Goal: Navigation & Orientation: Find specific page/section

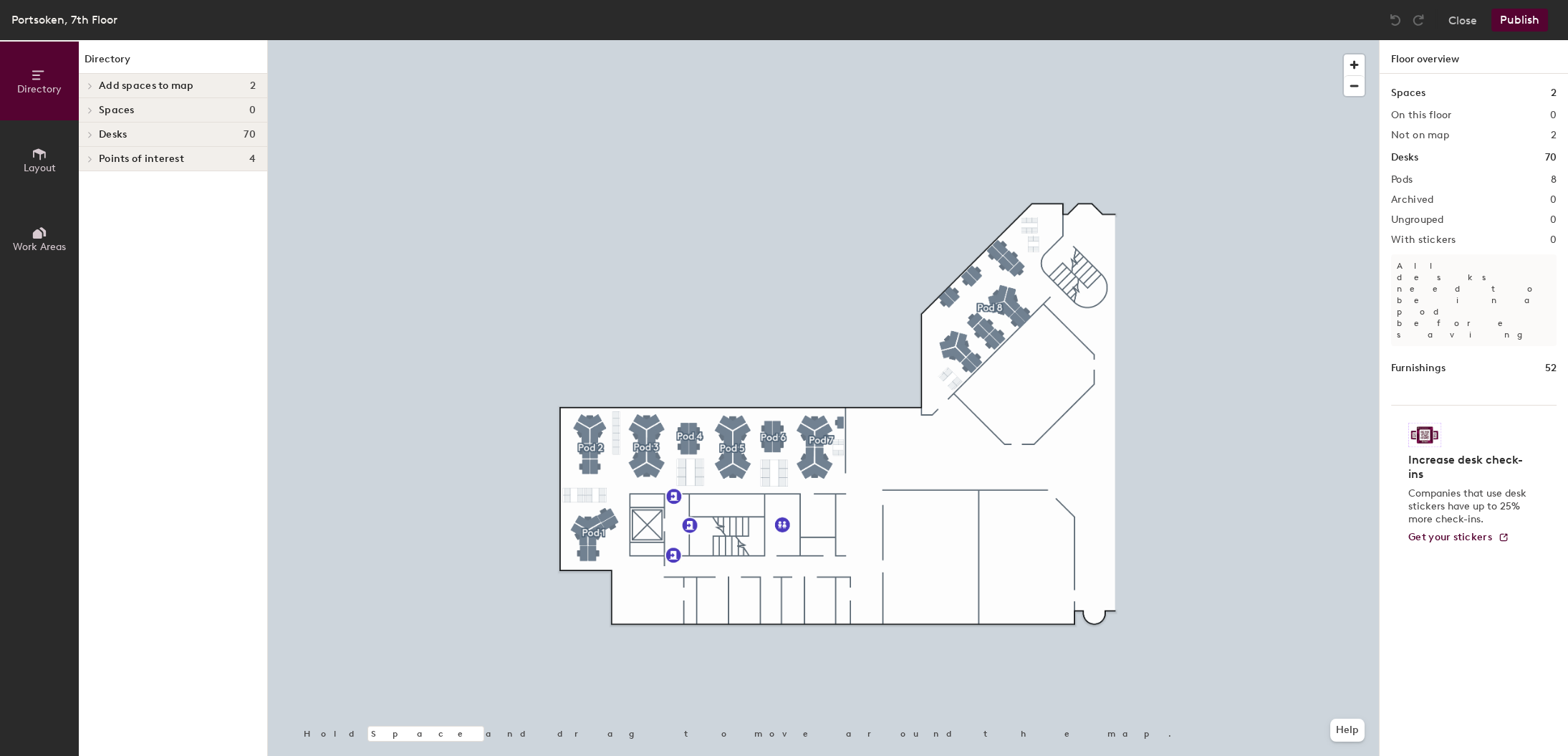
click at [94, 109] on span at bounding box center [89, 110] width 13 height 7
click at [107, 108] on span "Spaces" at bounding box center [116, 110] width 36 height 12
click at [126, 113] on span "Spaces" at bounding box center [116, 110] width 36 height 12
click at [96, 133] on div at bounding box center [90, 134] width 16 height 7
click at [93, 110] on div at bounding box center [88, 110] width 19 height 23
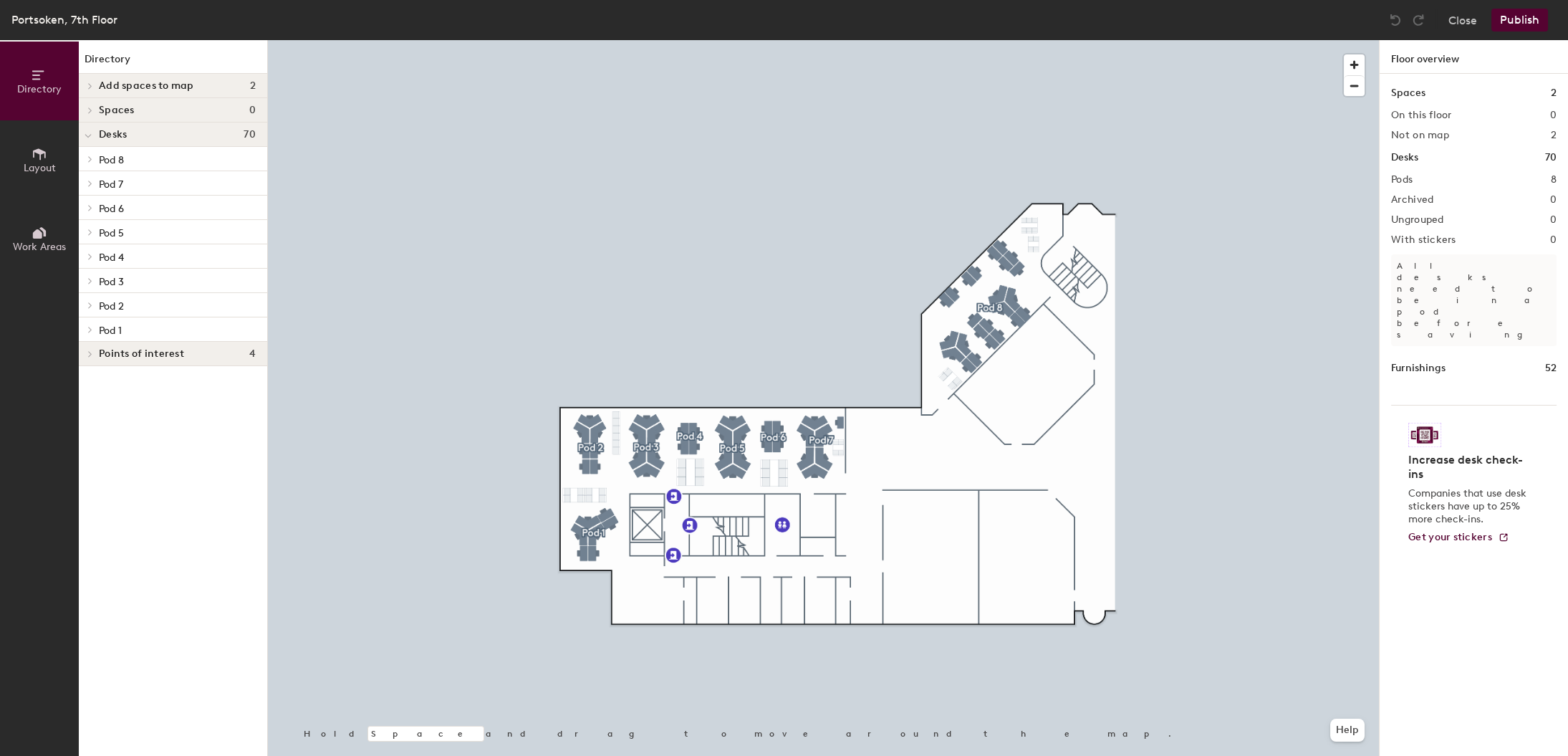
click at [92, 87] on icon at bounding box center [91, 86] width 6 height 7
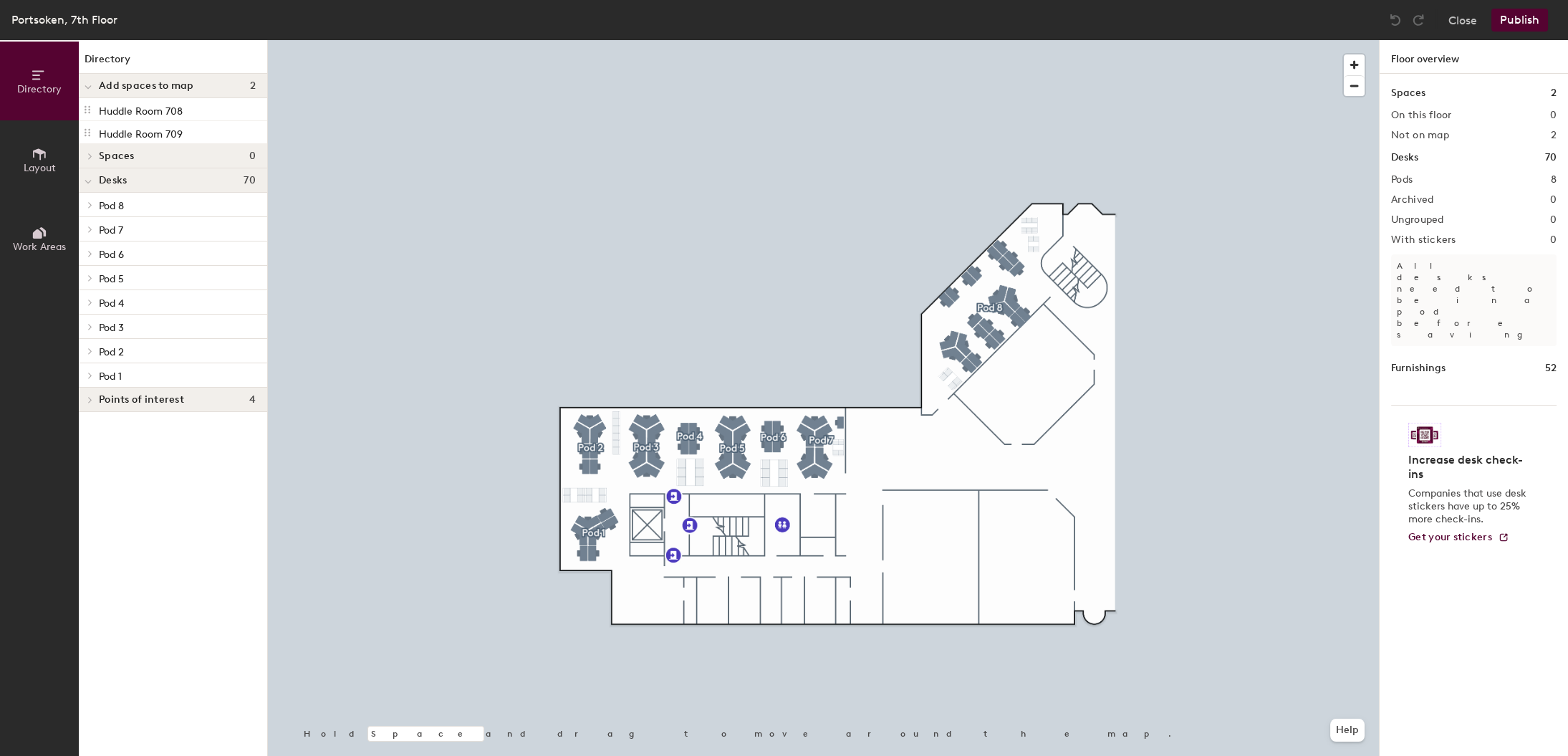
click at [93, 159] on div at bounding box center [88, 156] width 19 height 23
click at [43, 158] on icon at bounding box center [39, 154] width 16 height 16
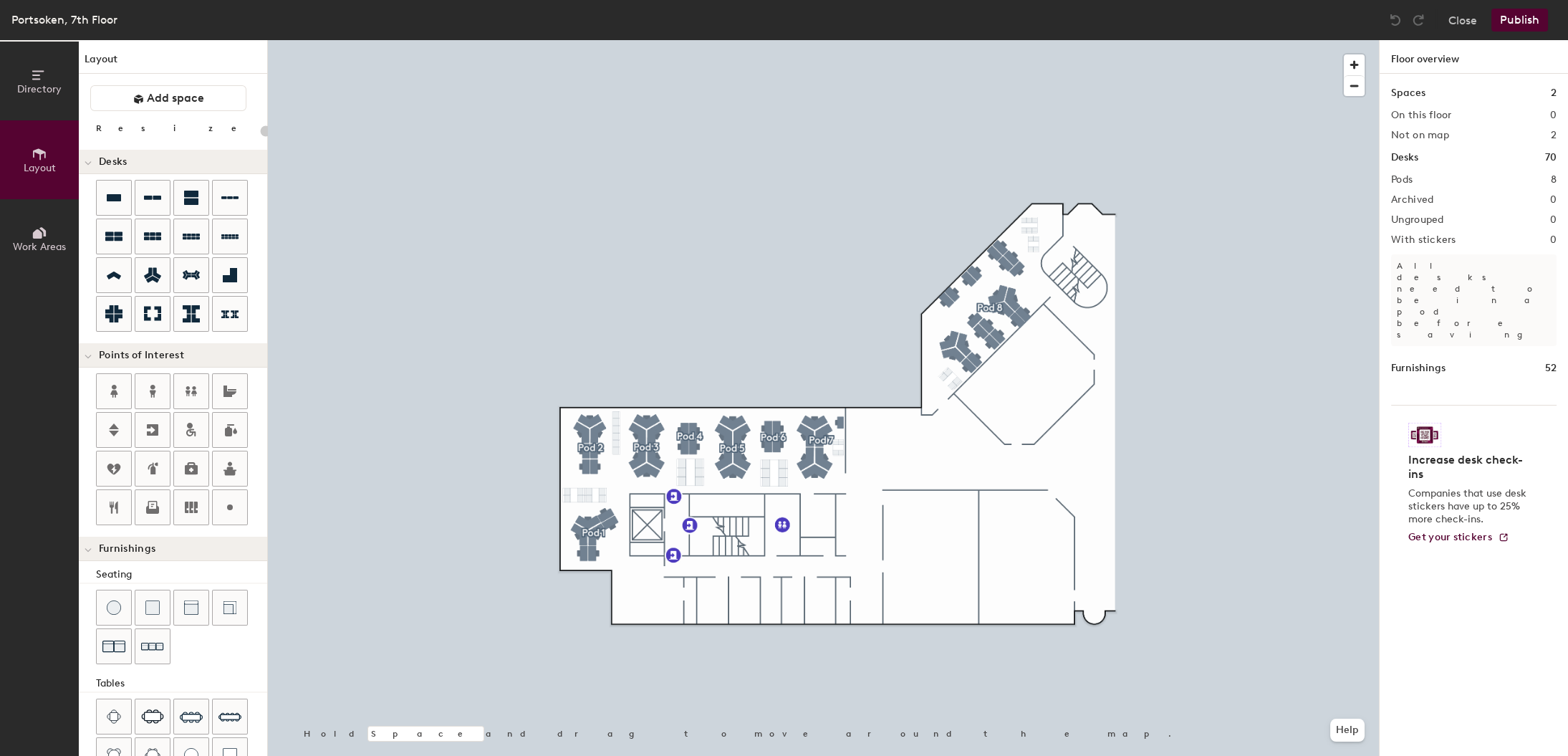
click at [49, 231] on button "Work Areas" at bounding box center [39, 238] width 79 height 79
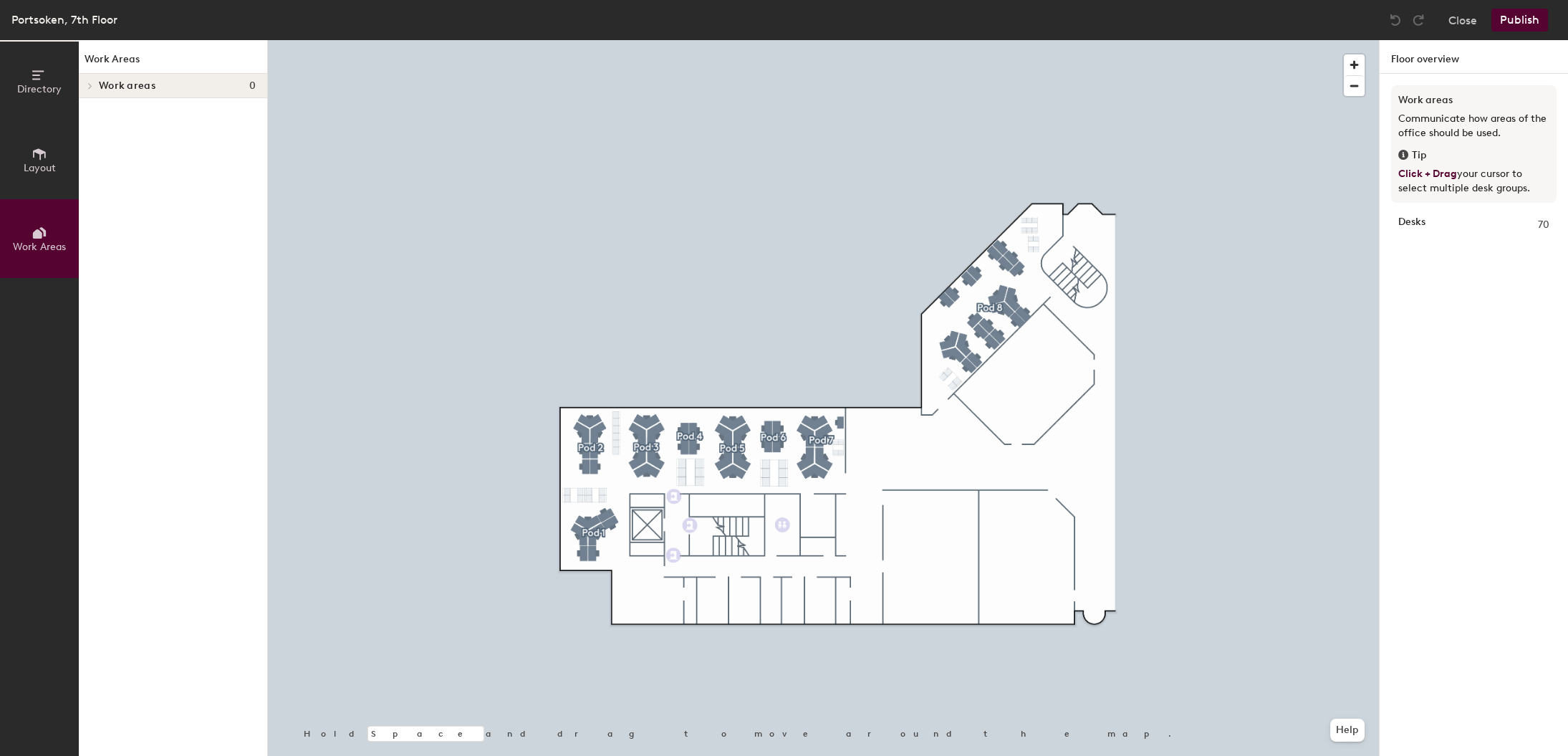
click at [55, 87] on span "Directory" at bounding box center [40, 89] width 45 height 13
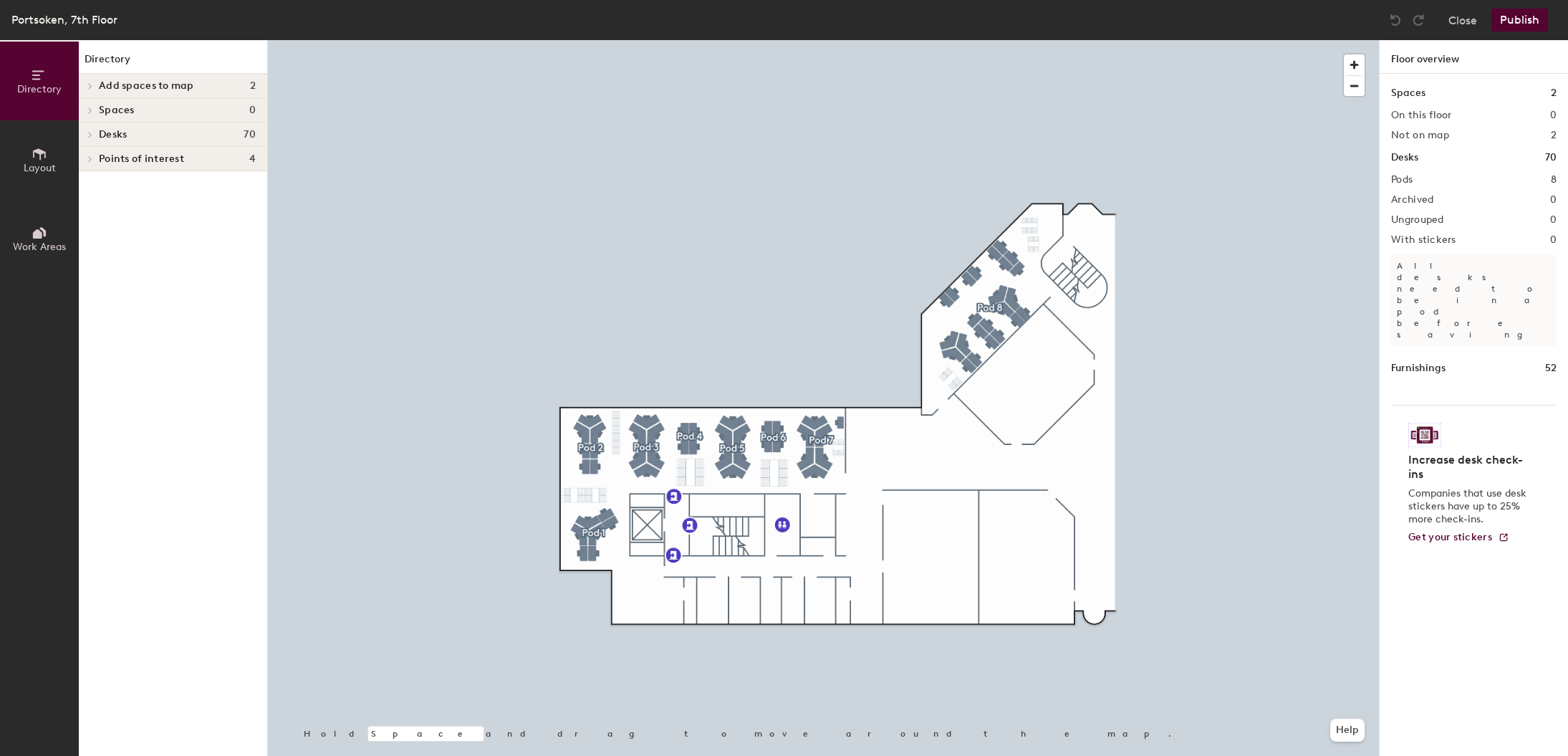
click at [169, 91] on span "Add spaces to map" at bounding box center [146, 86] width 95 height 12
click at [163, 106] on p "Huddle Room 708" at bounding box center [140, 109] width 84 height 17
click at [151, 91] on span "Add spaces to map" at bounding box center [146, 86] width 95 height 12
click at [121, 91] on span "Add spaces to map" at bounding box center [146, 86] width 95 height 12
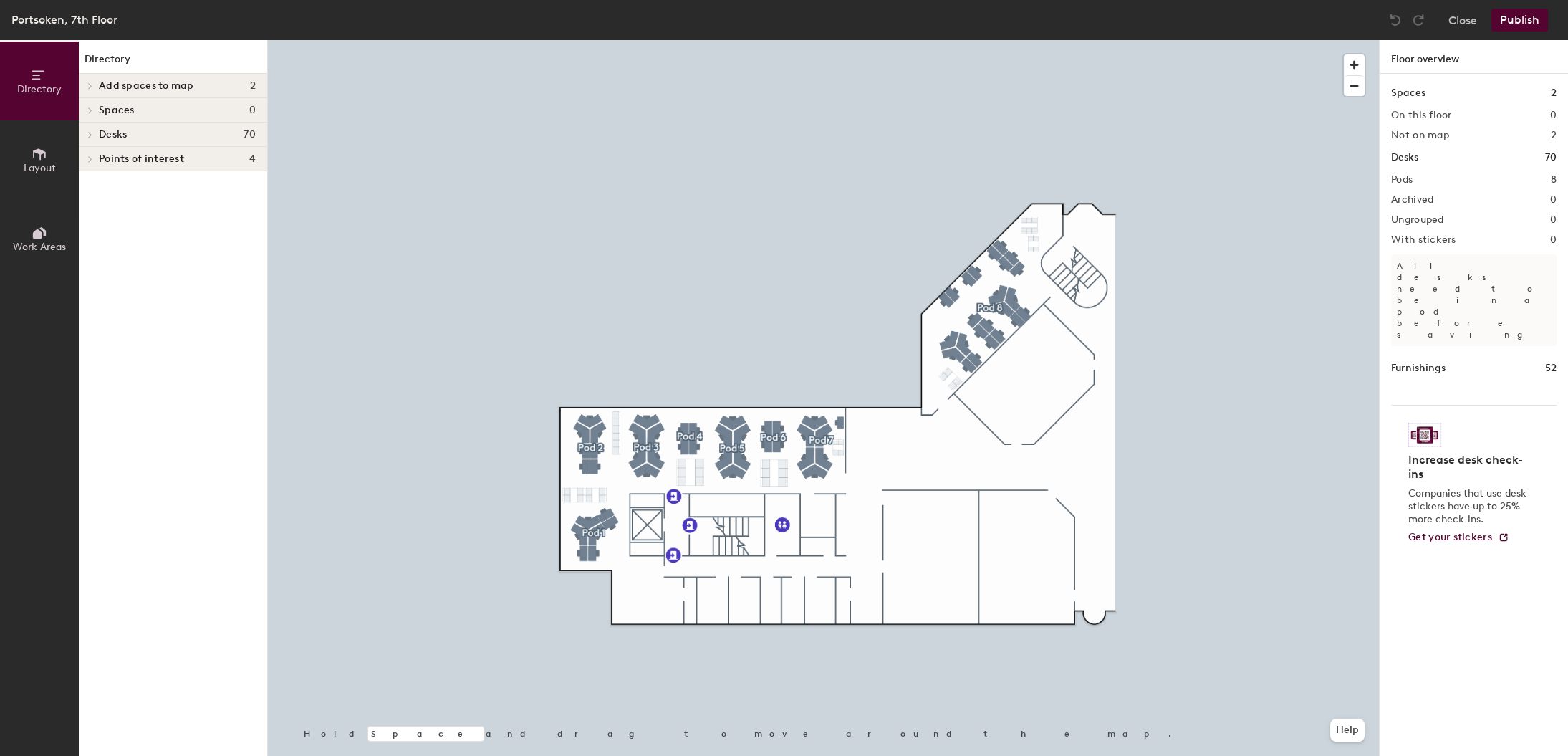
click at [122, 88] on span "Add spaces to map" at bounding box center [146, 86] width 95 height 12
click at [66, 23] on div "Portsoken, 7th Floor" at bounding box center [64, 19] width 106 height 18
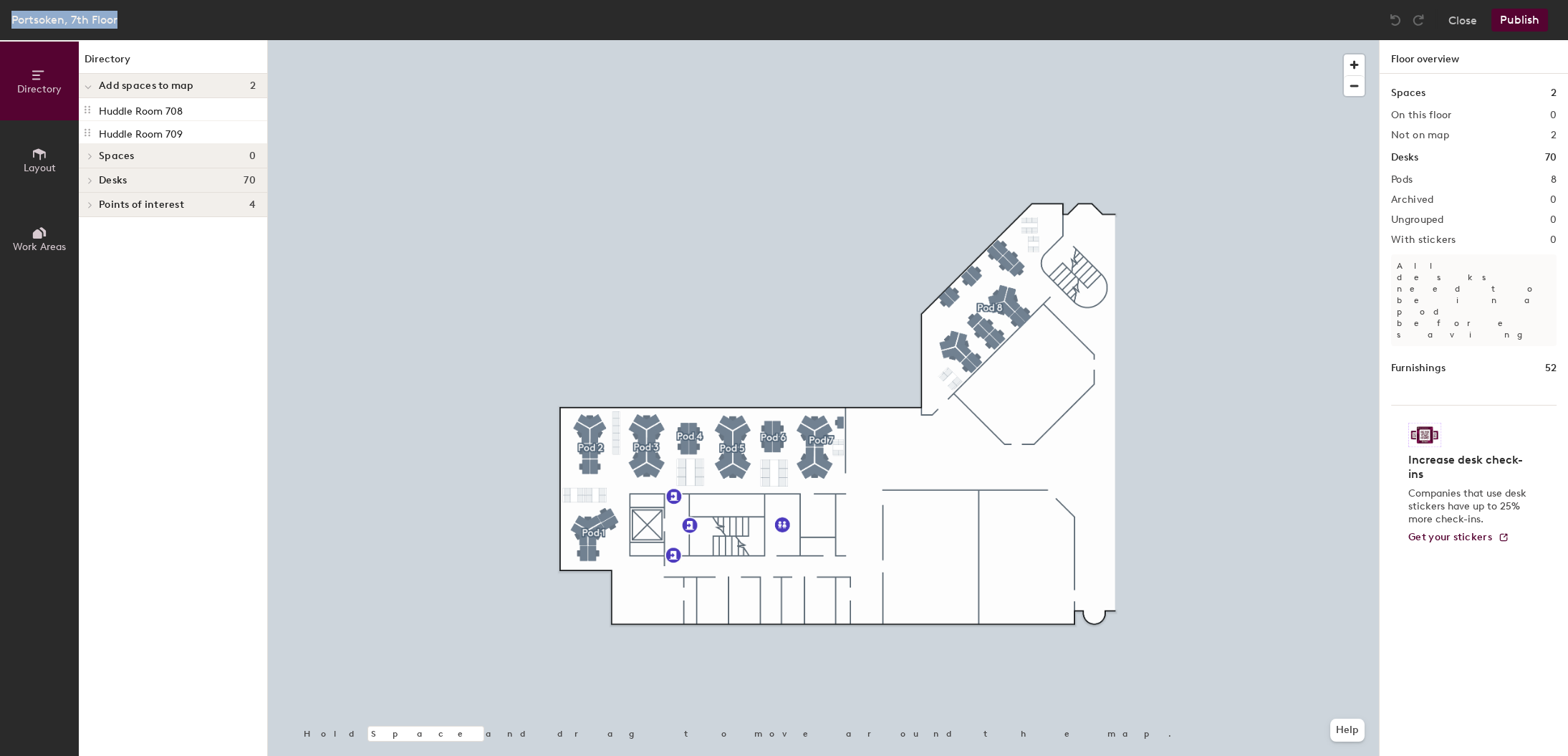
click at [66, 23] on div "Portsoken, 7th Floor" at bounding box center [64, 19] width 106 height 18
click at [71, 23] on div "Portsoken, 7th Floor" at bounding box center [64, 19] width 106 height 18
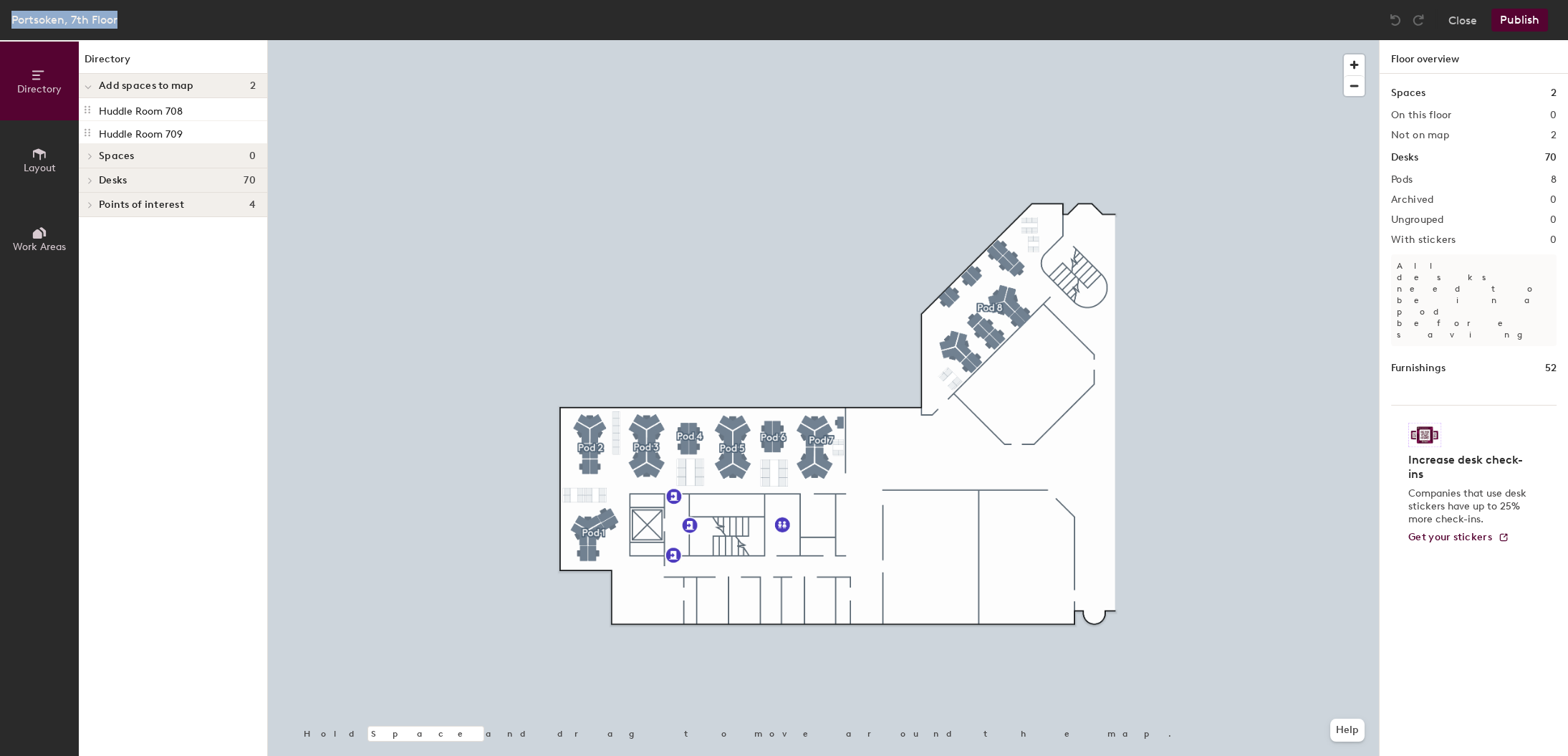
click at [77, 19] on div "Portsoken, 7th Floor" at bounding box center [64, 19] width 106 height 18
click at [118, 19] on div "Portsoken, 7th Floor" at bounding box center [64, 19] width 106 height 18
click at [111, 19] on div "Portsoken, 7th Floor" at bounding box center [64, 19] width 106 height 18
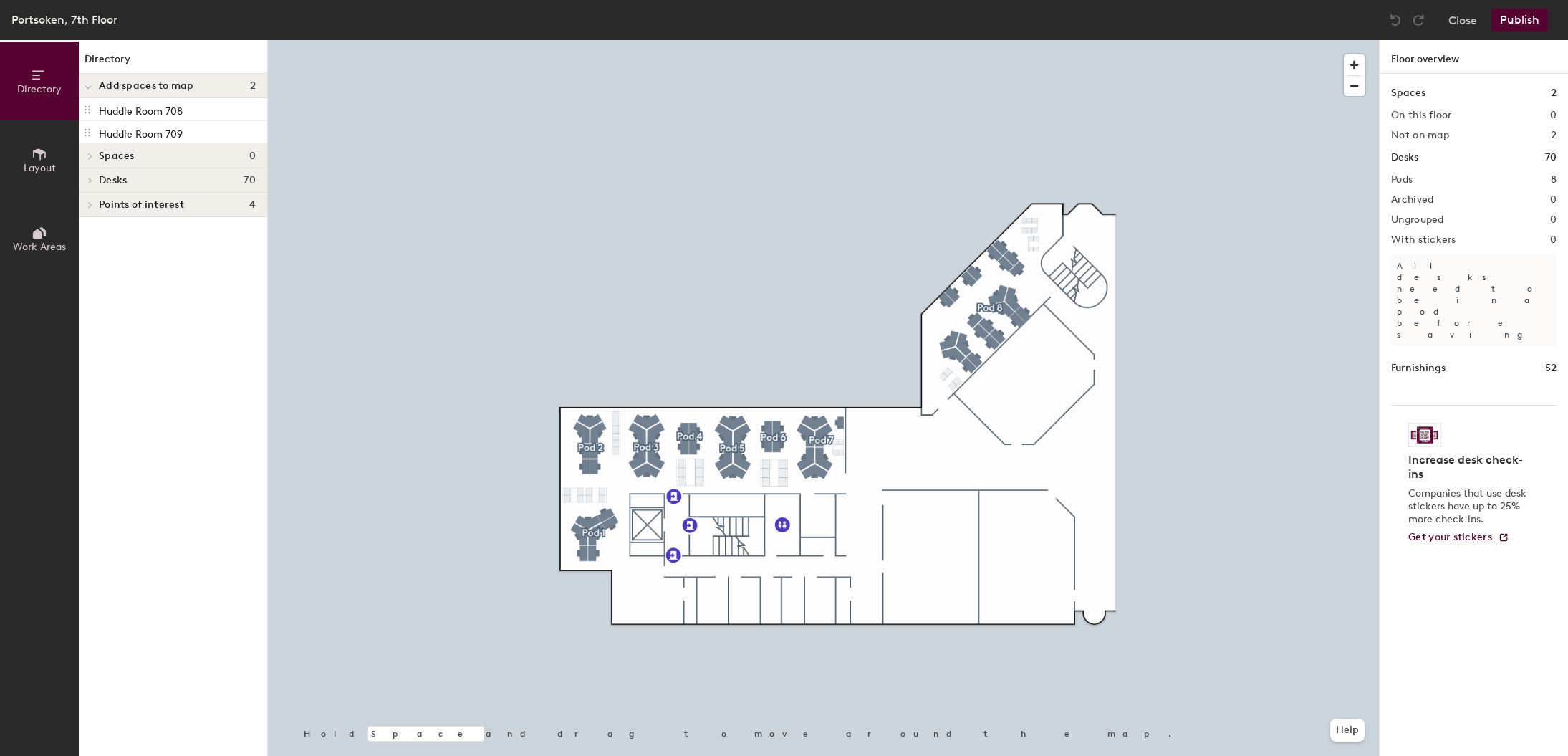
click at [71, 24] on div "Portsoken, 7th Floor" at bounding box center [64, 19] width 106 height 18
click at [45, 24] on div "Portsoken, 7th Floor" at bounding box center [64, 19] width 106 height 18
click at [48, 19] on div "Portsoken, 7th Floor" at bounding box center [64, 19] width 106 height 18
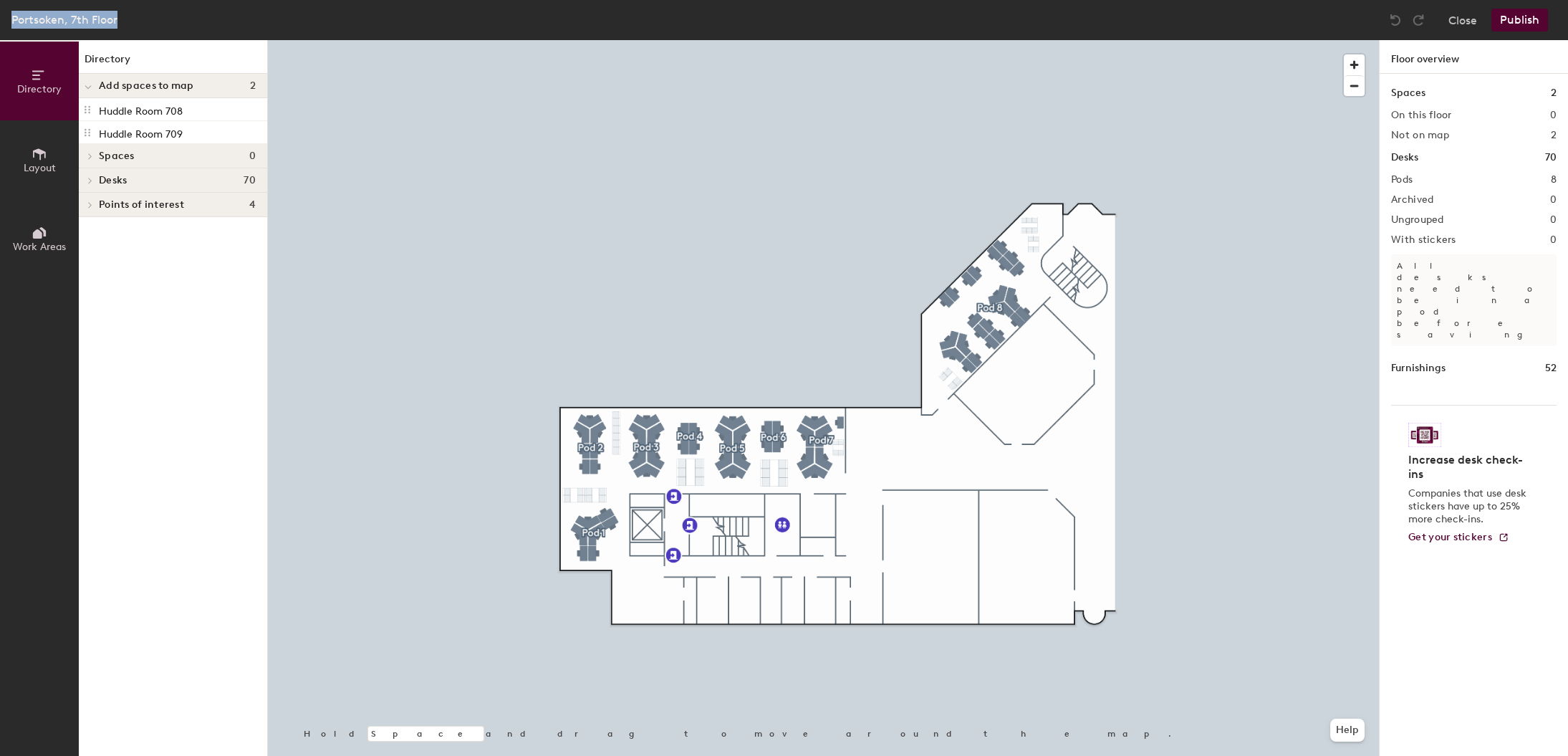
click at [89, 19] on div "Portsoken, 7th Floor" at bounding box center [64, 19] width 106 height 18
click at [83, 20] on div "Portsoken, 7th Floor" at bounding box center [64, 19] width 106 height 18
click at [109, 20] on div "Portsoken, 7th Floor" at bounding box center [64, 19] width 106 height 18
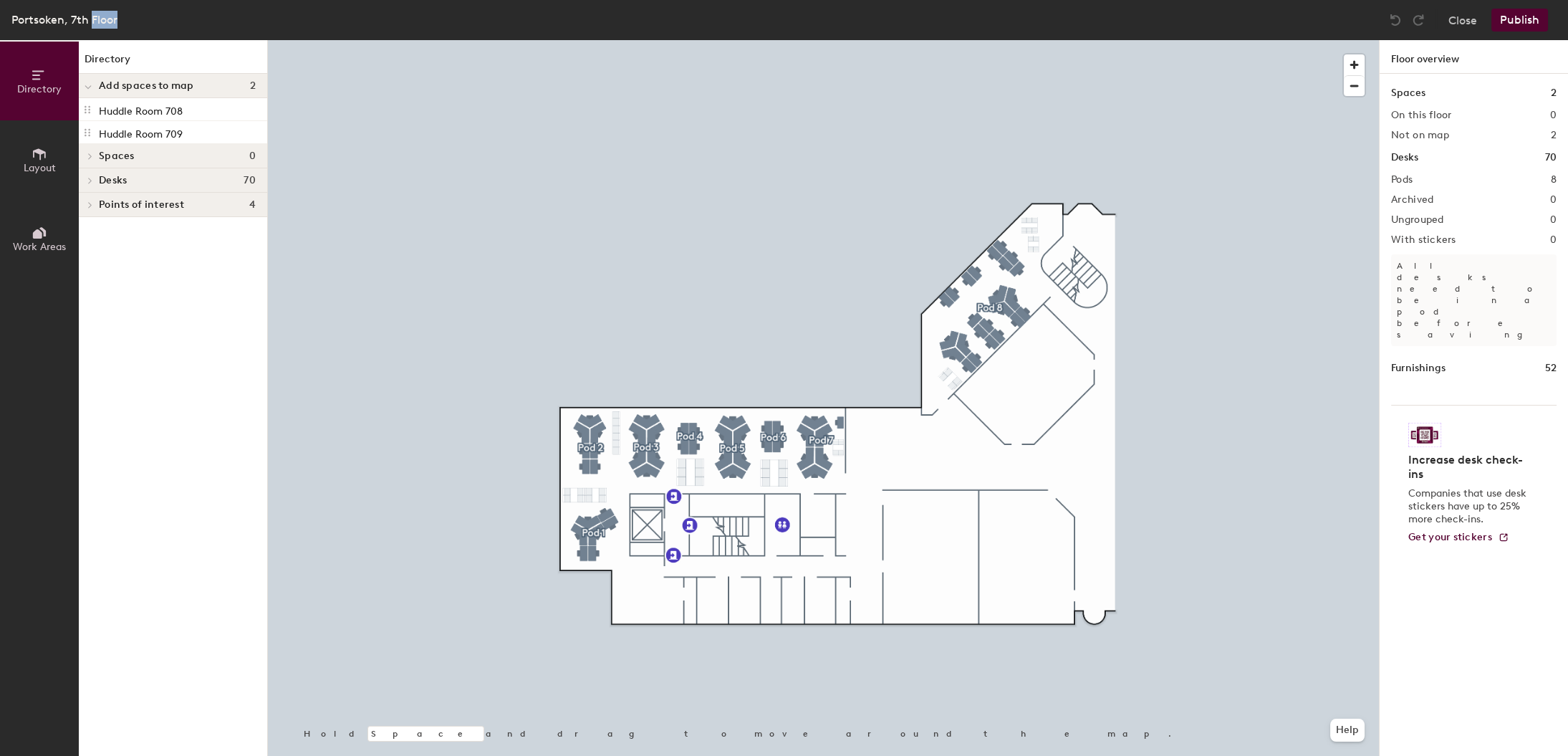
click at [109, 20] on div "Portsoken, 7th Floor" at bounding box center [64, 19] width 106 height 18
click at [167, 108] on p "Huddle Room 708" at bounding box center [140, 109] width 84 height 17
drag, startPoint x: 88, startPoint y: 108, endPoint x: 118, endPoint y: 112, distance: 30.3
click at [118, 112] on div "Huddle Room 708" at bounding box center [172, 110] width 188 height 23
drag, startPoint x: 94, startPoint y: 126, endPoint x: 127, endPoint y: 126, distance: 33.0
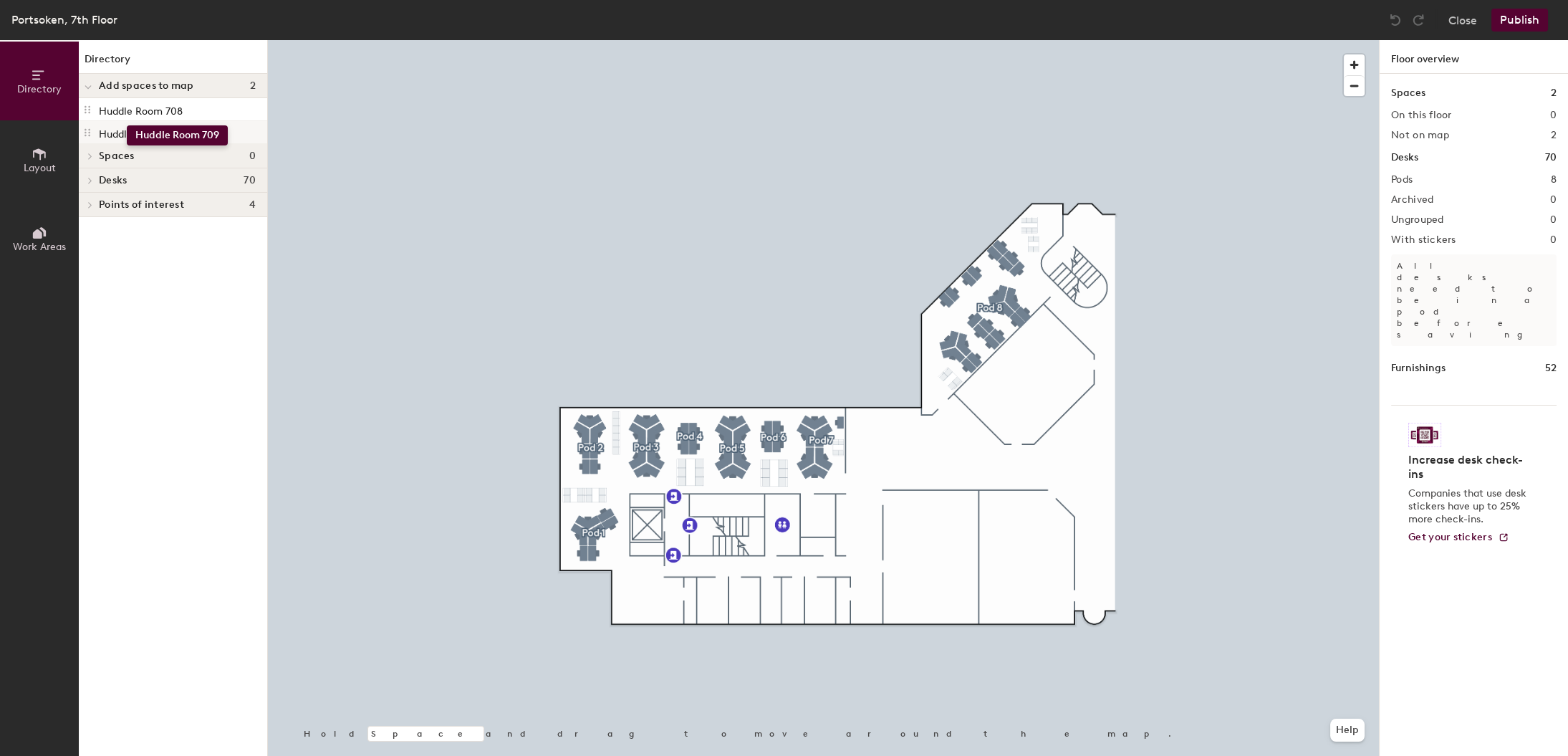
click at [127, 126] on div "Huddle Room 709" at bounding box center [172, 132] width 188 height 23
click at [150, 152] on h4 "Spaces 0" at bounding box center [176, 156] width 157 height 12
click at [126, 155] on span "Spaces" at bounding box center [116, 156] width 36 height 12
click at [121, 174] on span "Desks" at bounding box center [112, 180] width 28 height 12
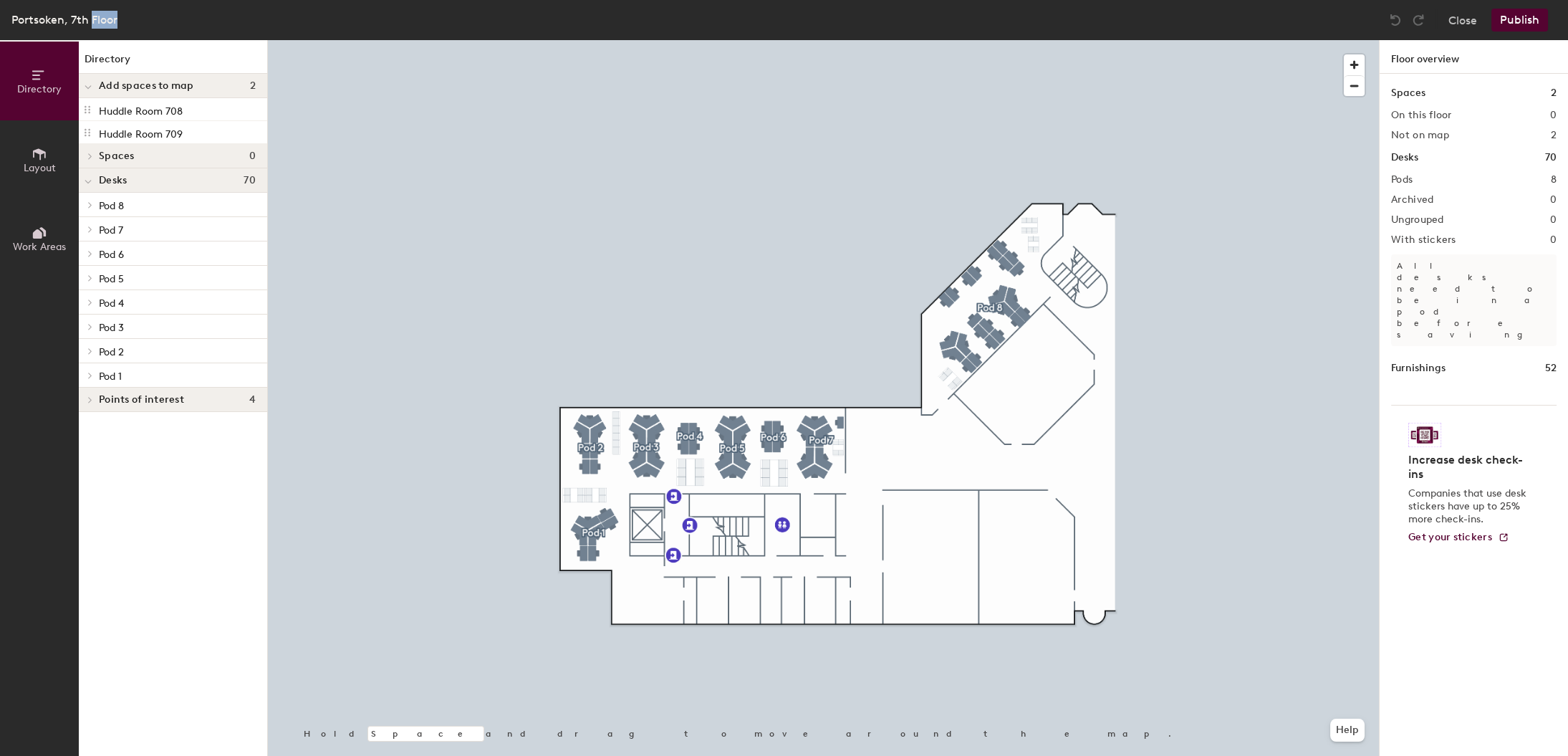
click at [121, 174] on span "Desks" at bounding box center [112, 180] width 28 height 12
click at [121, 209] on span "Points of interest" at bounding box center [141, 205] width 86 height 12
click at [119, 209] on span "Points of interest" at bounding box center [141, 205] width 86 height 12
click at [131, 118] on div "Huddle Room 708" at bounding box center [172, 110] width 188 height 23
click at [1464, 19] on button "Close" at bounding box center [1462, 20] width 28 height 23
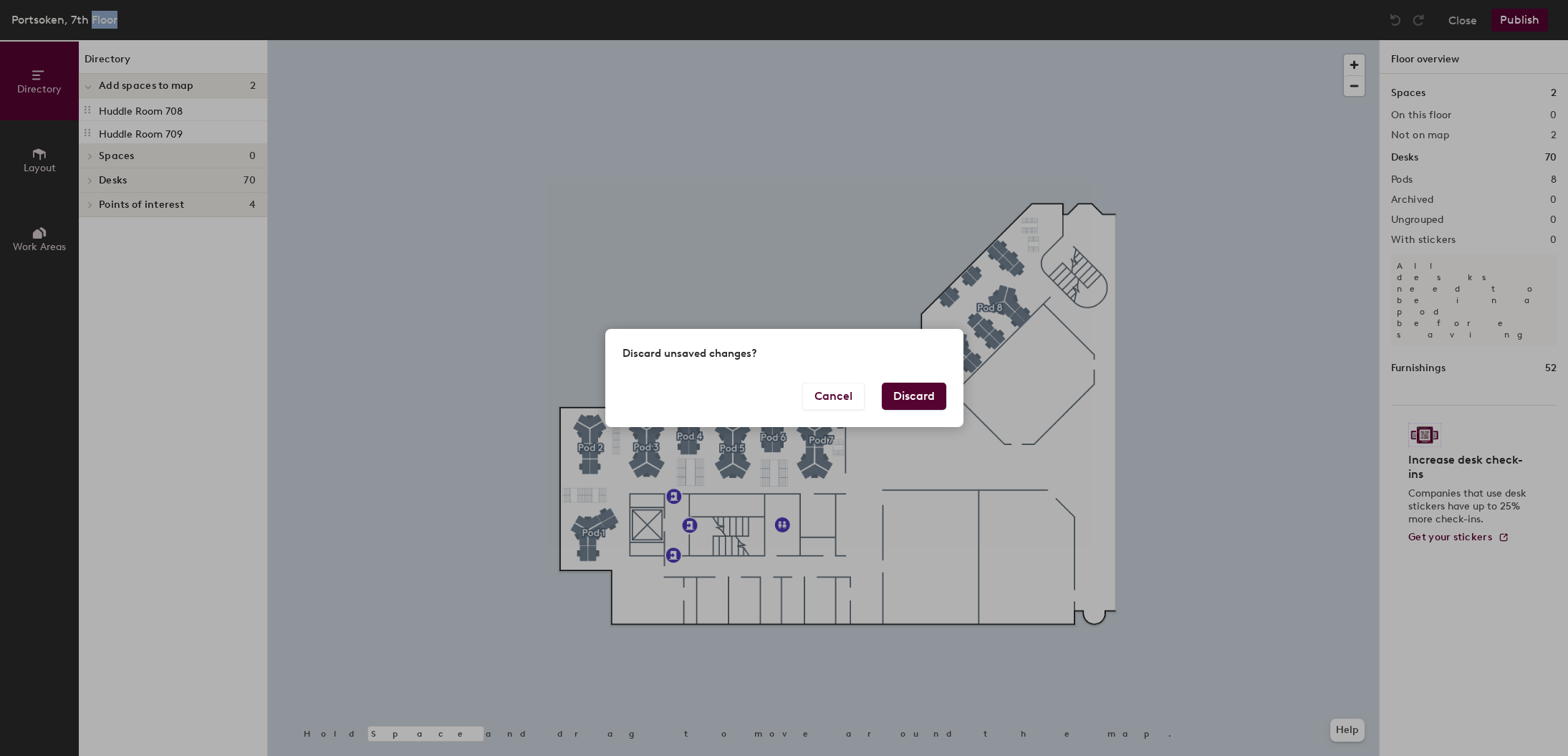
click at [902, 395] on button "Discard" at bounding box center [914, 397] width 64 height 27
